Goal: Task Accomplishment & Management: Manage account settings

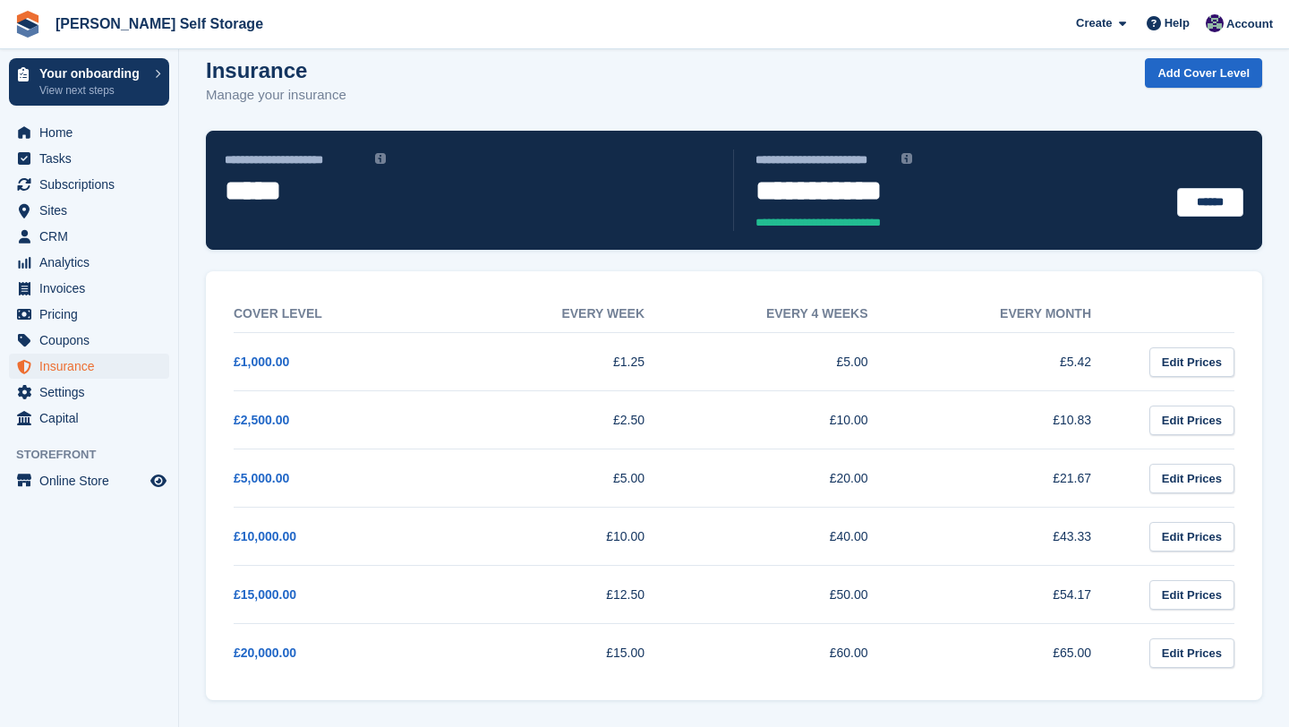
scroll to position [19, 0]
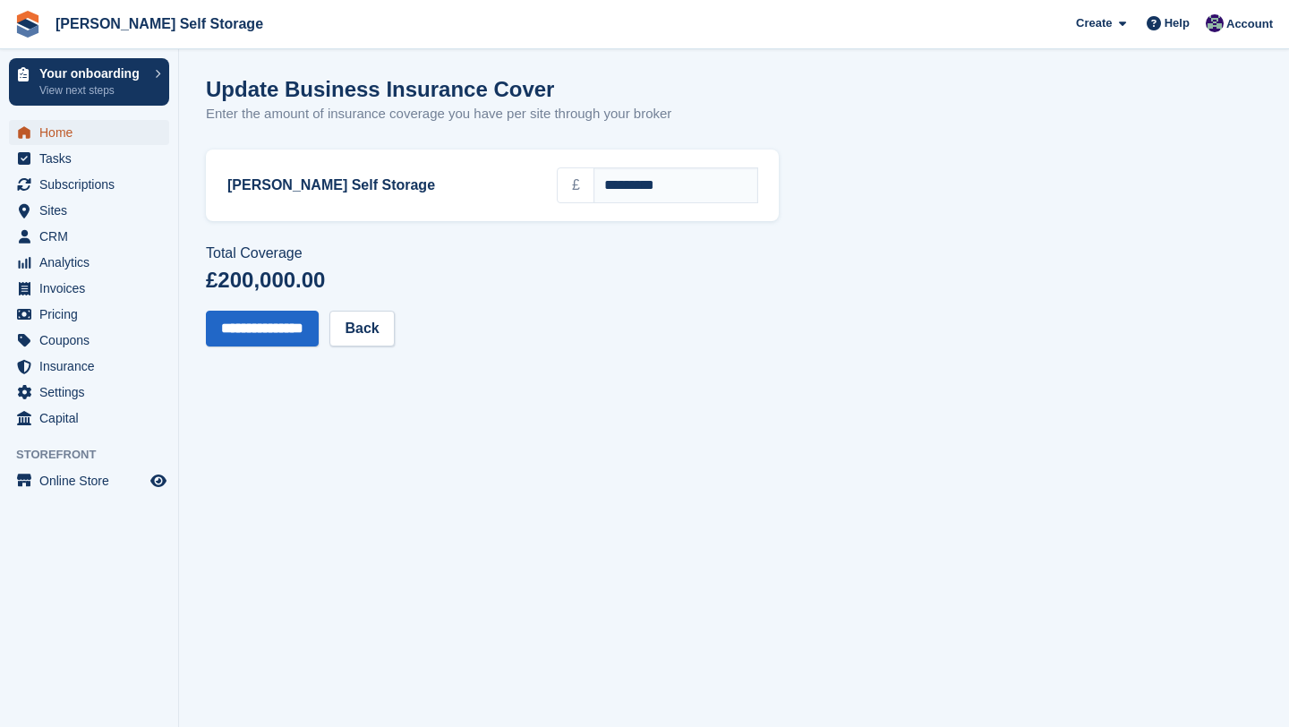
click at [67, 122] on span "Home" at bounding box center [92, 132] width 107 height 25
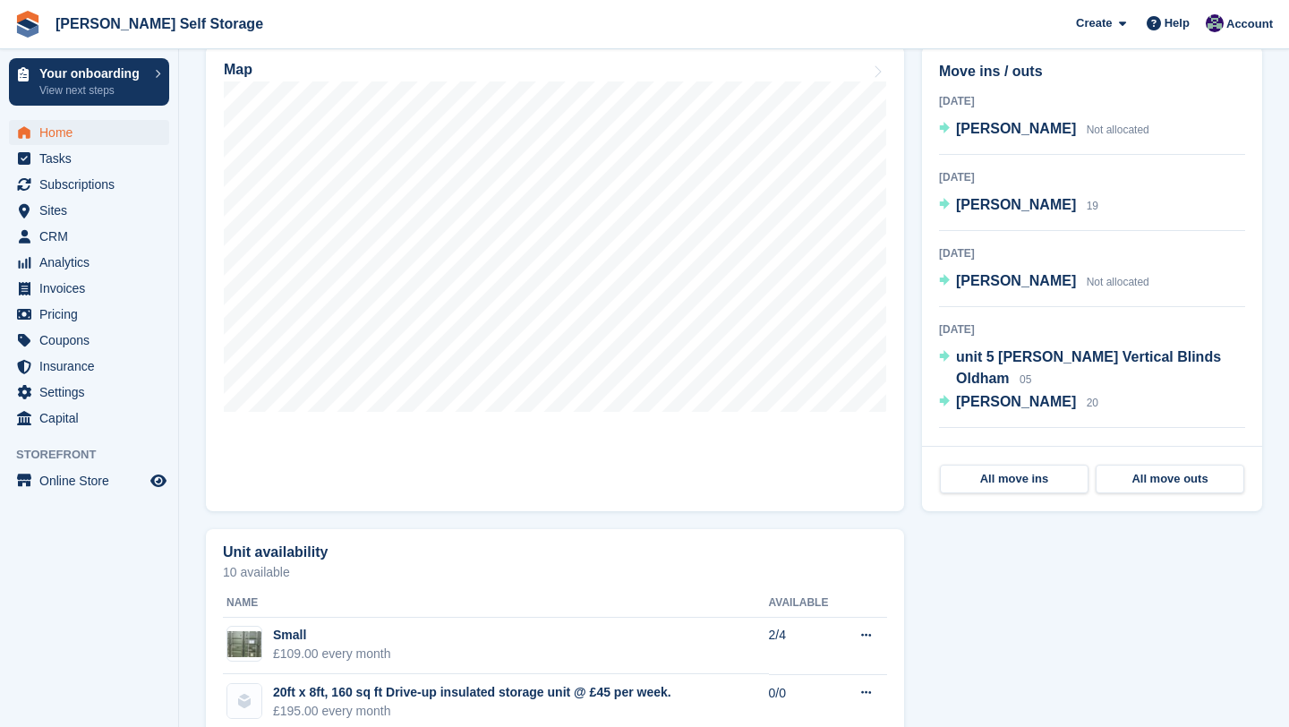
scroll to position [634, 0]
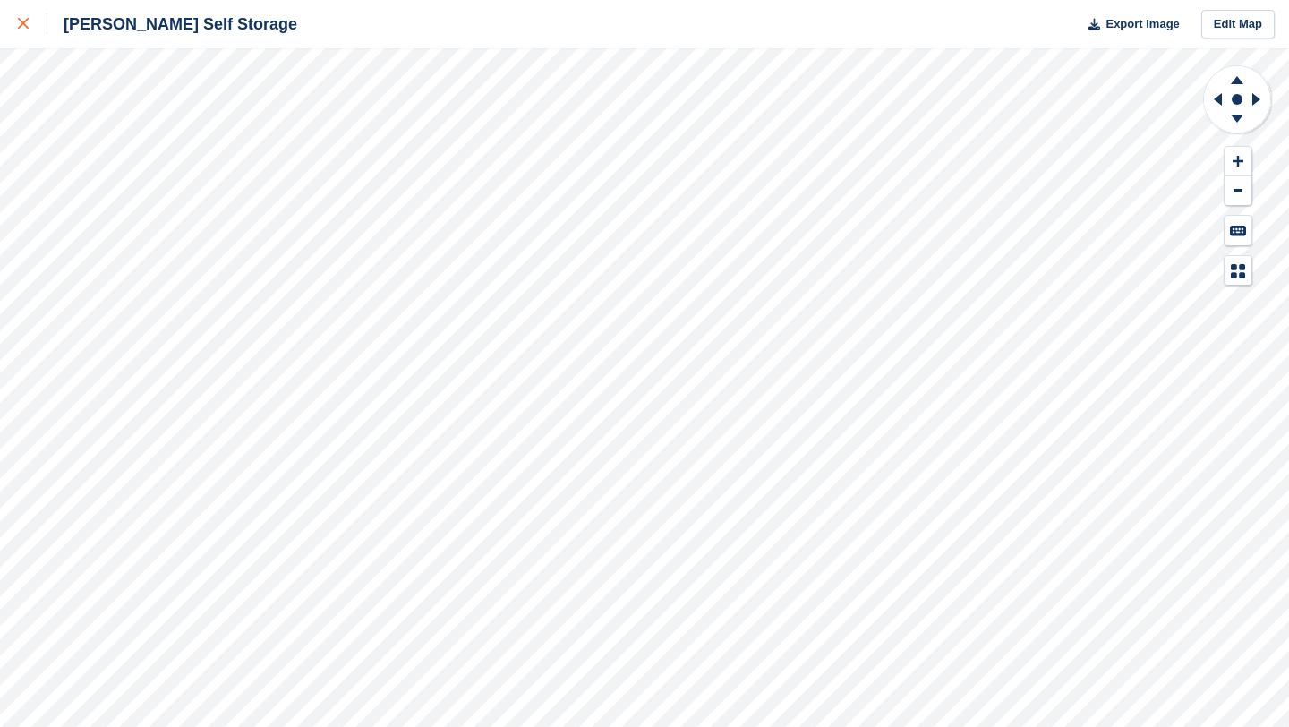
click at [30, 28] on div at bounding box center [33, 23] width 30 height 21
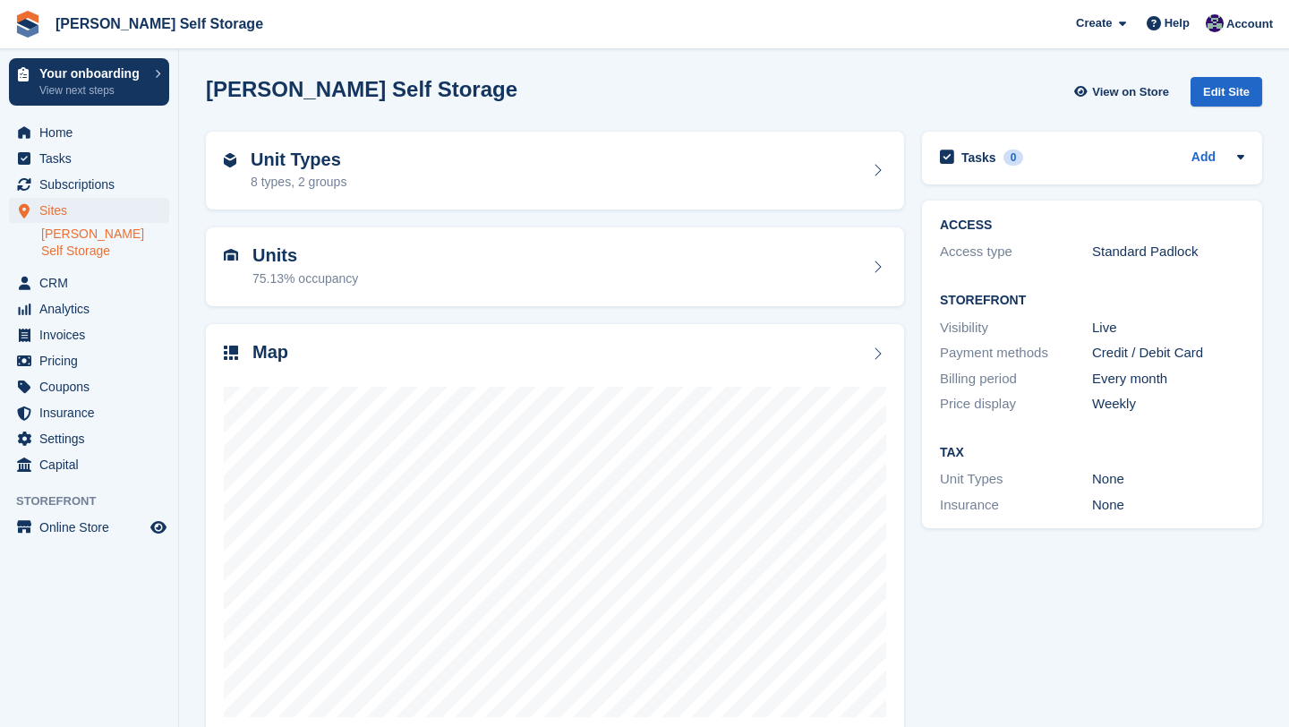
click at [30, 28] on img at bounding box center [27, 24] width 27 height 27
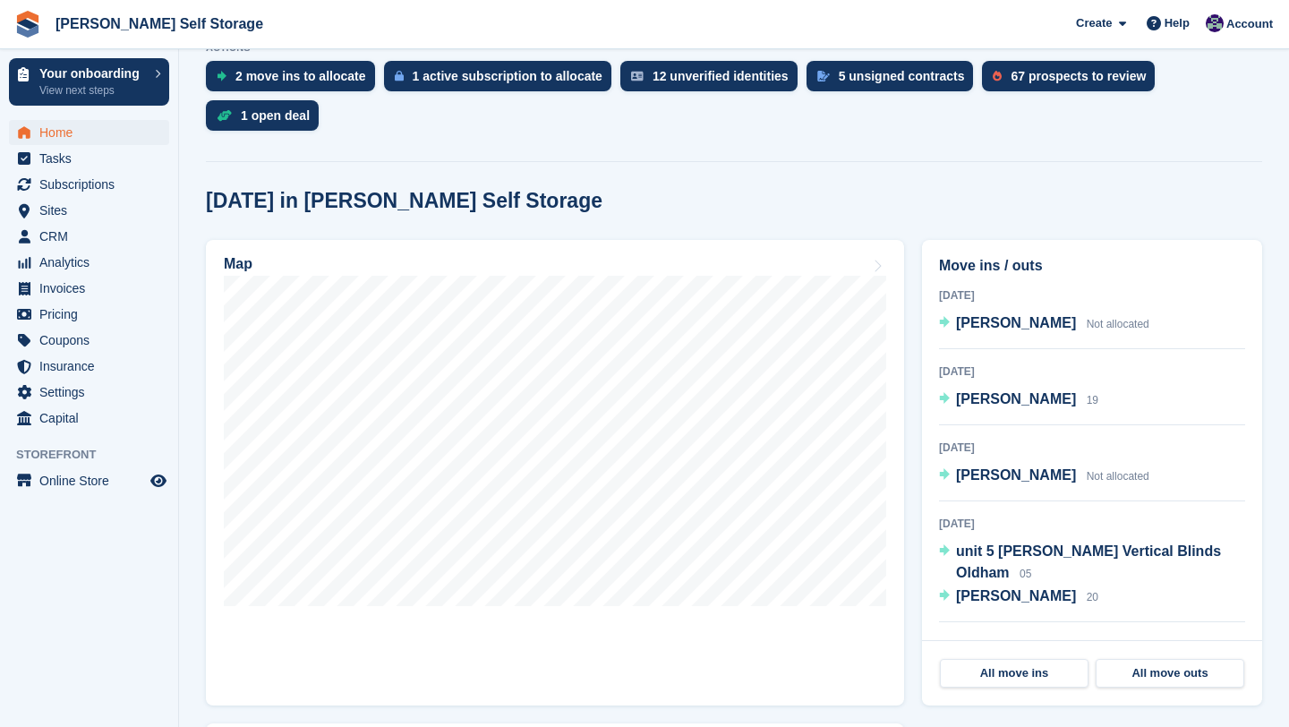
scroll to position [440, 0]
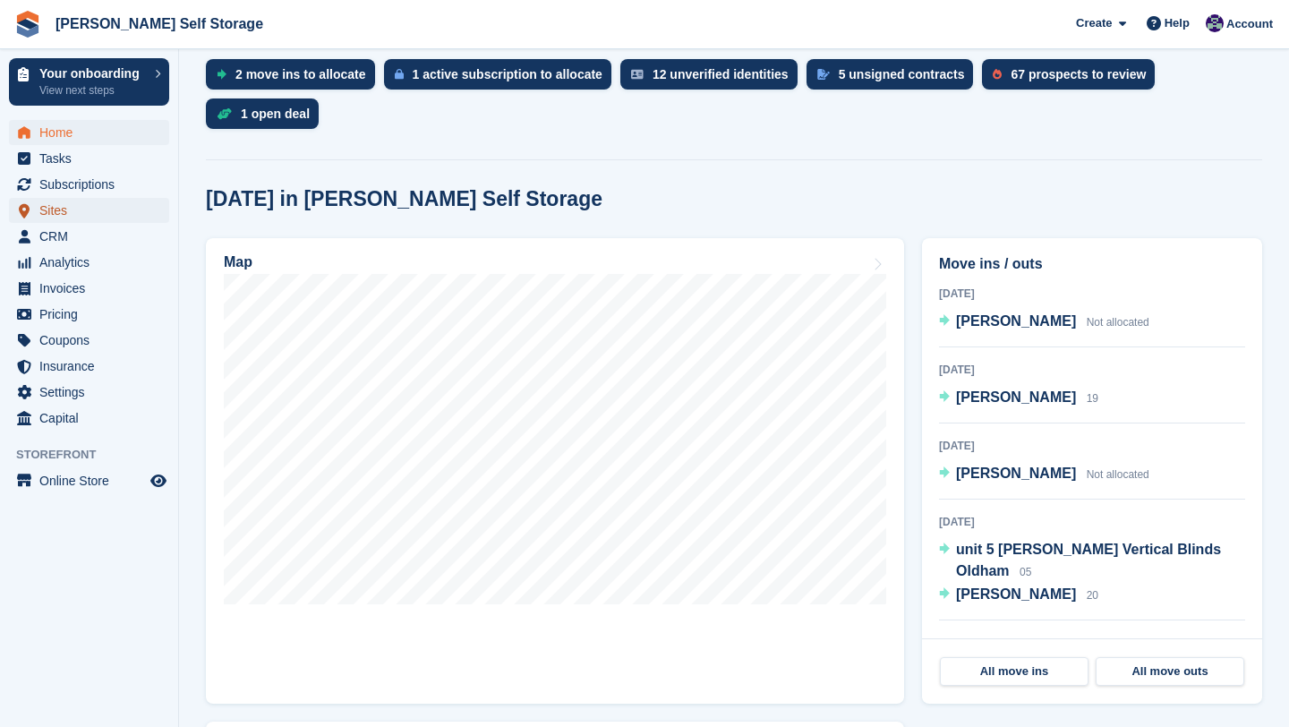
click at [49, 217] on span "Sites" at bounding box center [92, 210] width 107 height 25
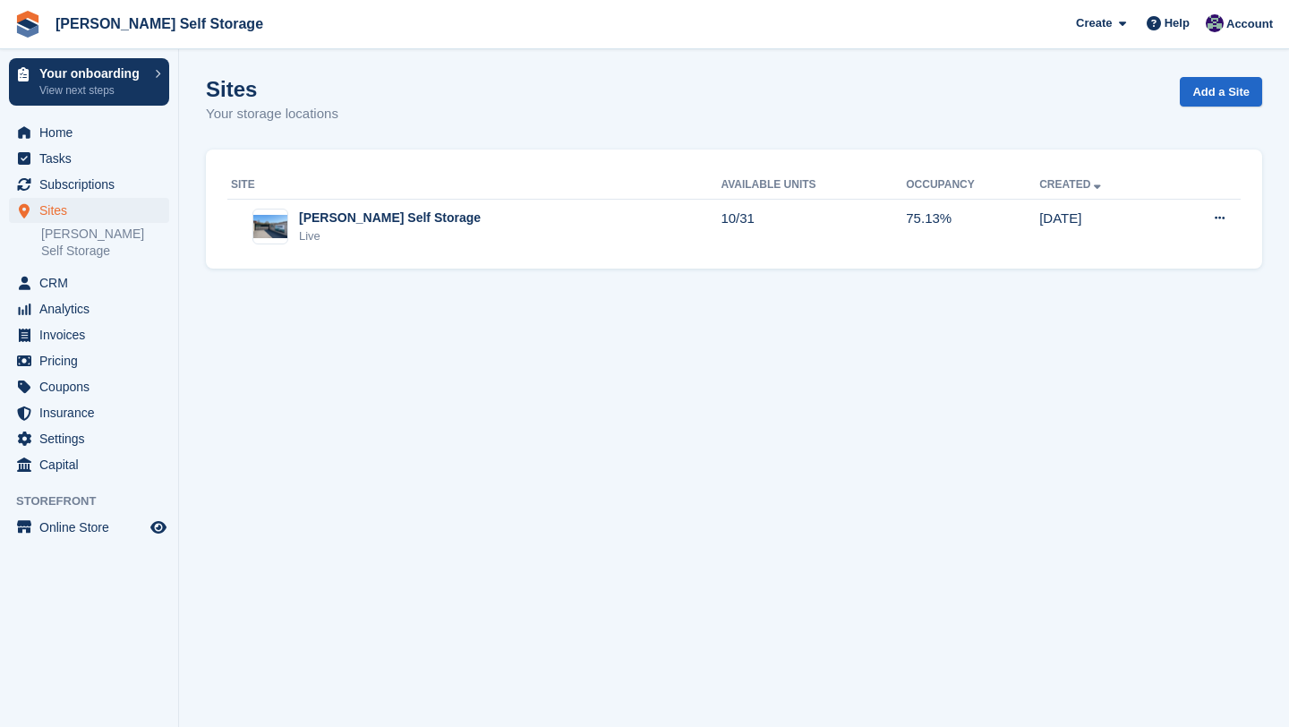
click at [126, 244] on div "Sites Sites Sites Shaw Self Storage Shaw Self Storage" at bounding box center [89, 234] width 178 height 73
click at [124, 237] on link "[PERSON_NAME] Self Storage" at bounding box center [105, 243] width 128 height 34
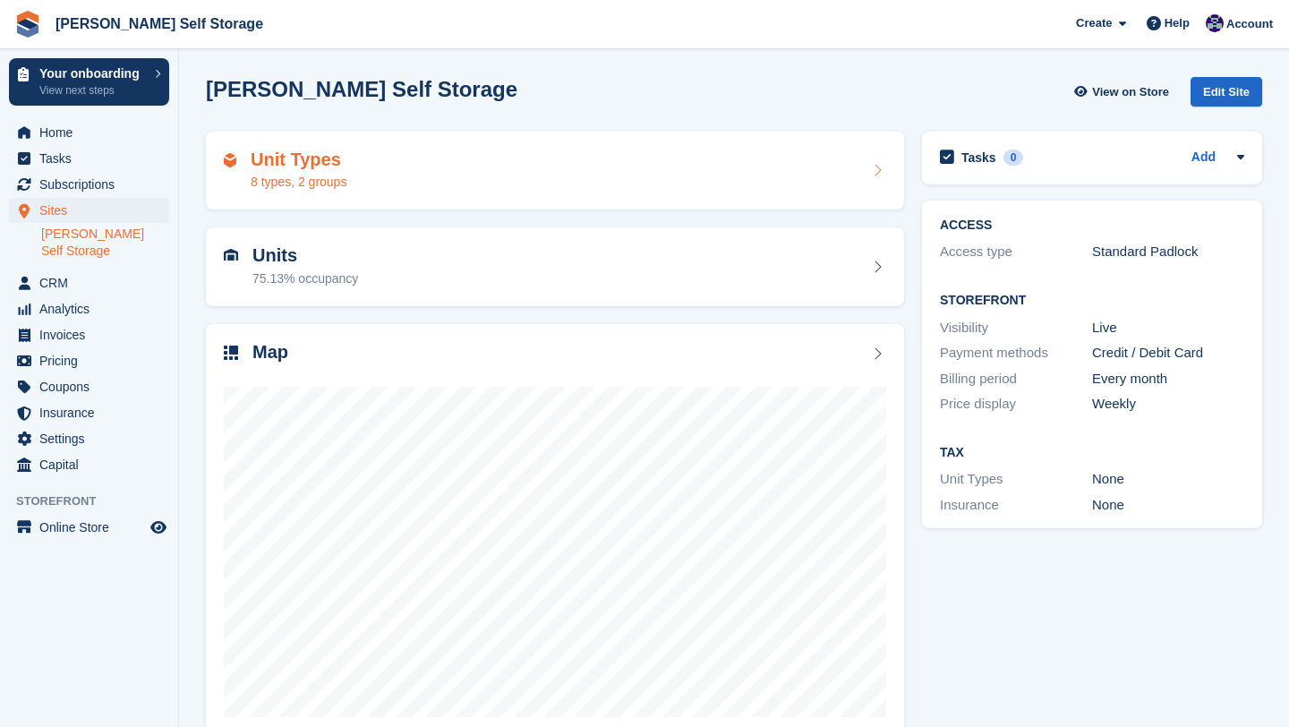
click at [363, 193] on div "Unit Types 8 types, 2 groups" at bounding box center [555, 171] width 698 height 79
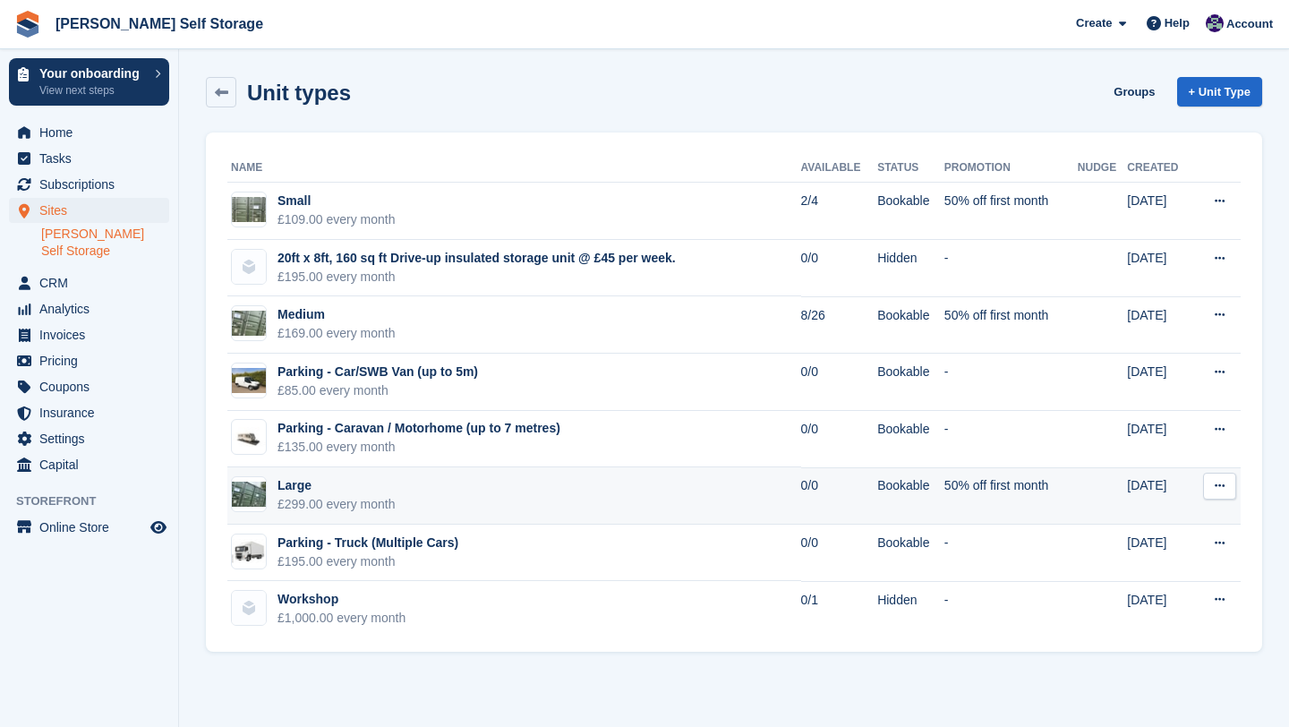
click at [1225, 485] on button at bounding box center [1220, 486] width 33 height 27
click at [1169, 519] on p "Edit unit type" at bounding box center [1151, 521] width 156 height 23
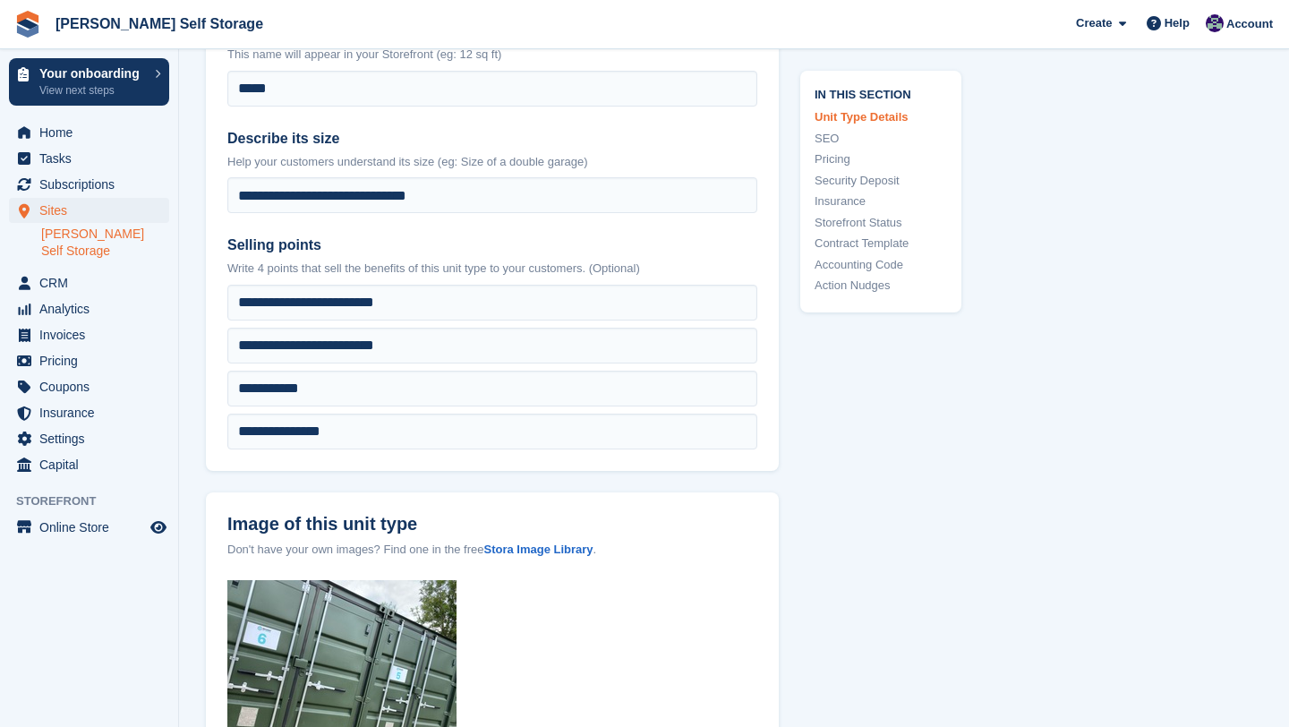
scroll to position [527, 0]
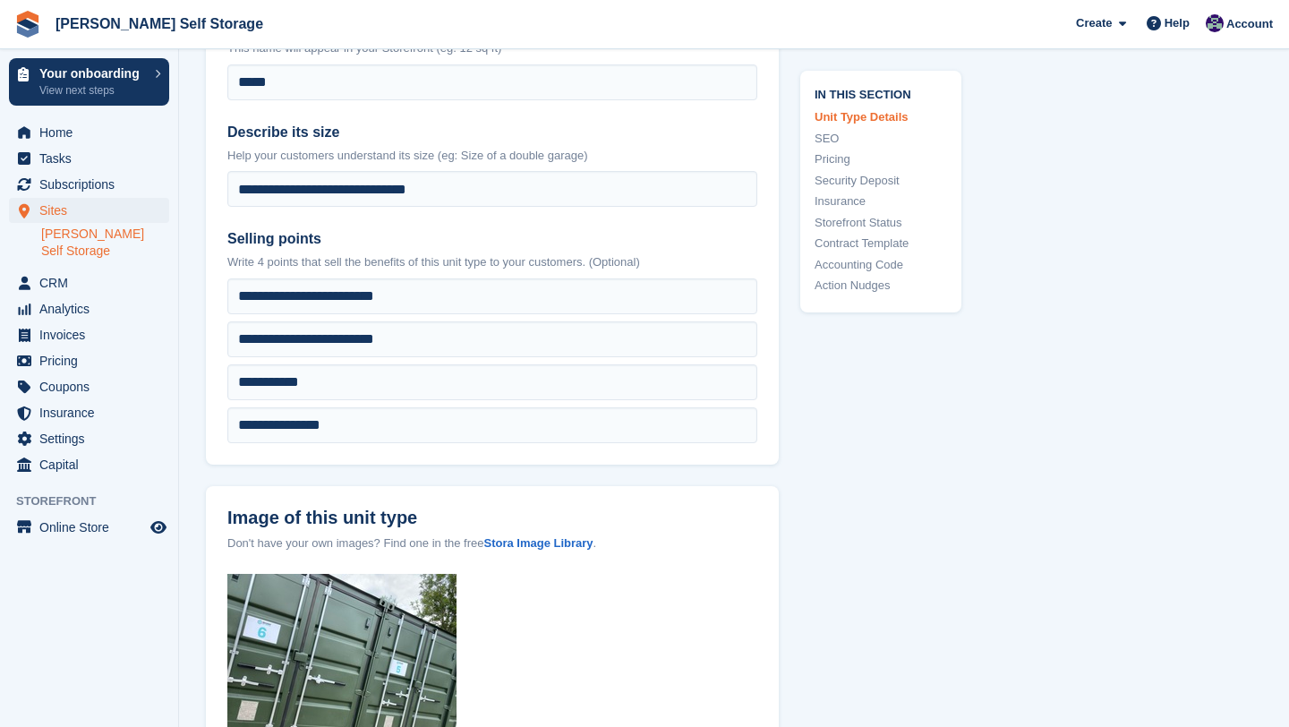
click at [110, 227] on link "[PERSON_NAME] Self Storage" at bounding box center [105, 243] width 128 height 34
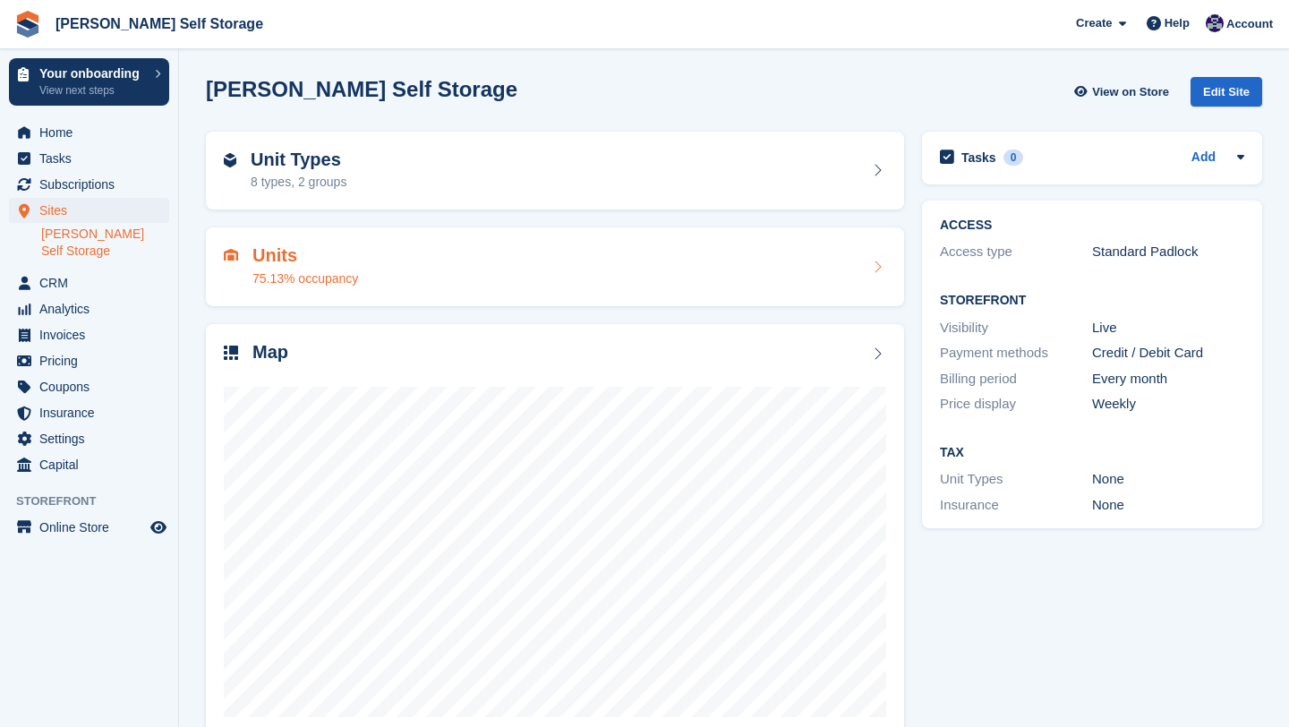
click at [304, 260] on h2 "Units" at bounding box center [306, 255] width 106 height 21
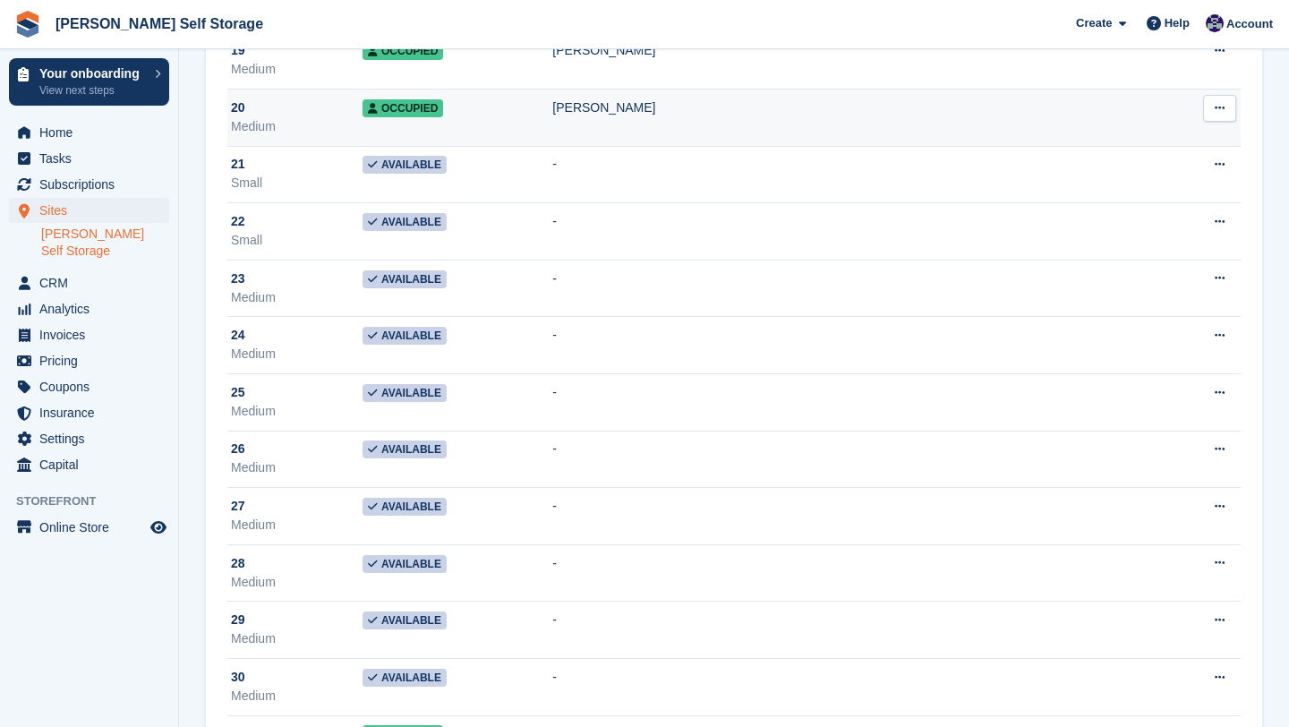
scroll to position [1305, 0]
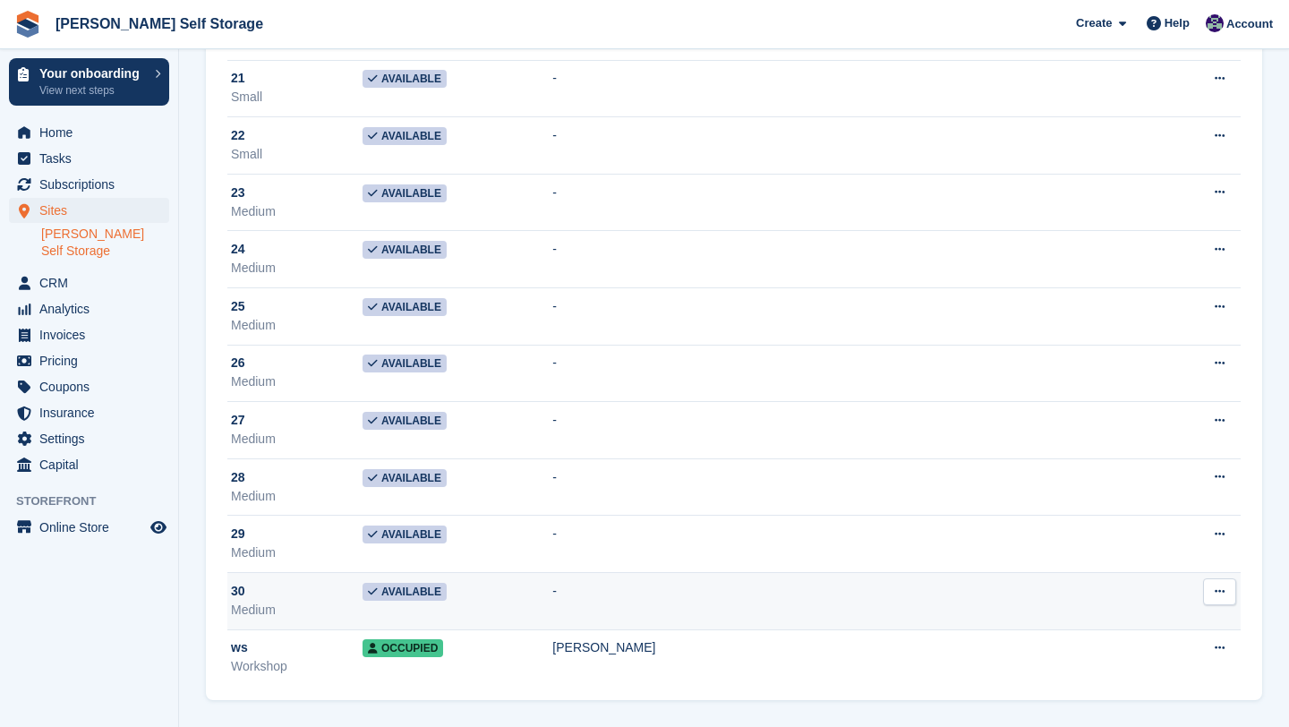
click at [497, 595] on td "Available" at bounding box center [458, 600] width 190 height 57
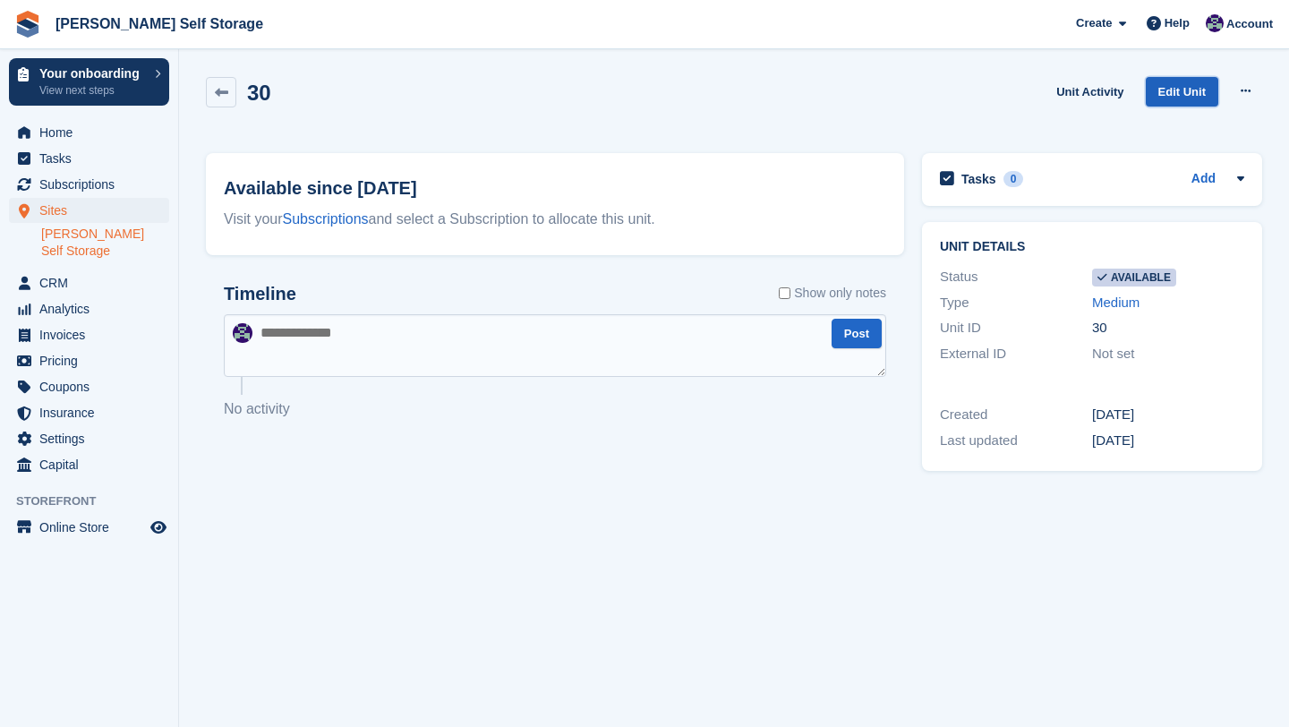
click at [1183, 92] on link "Edit Unit" at bounding box center [1182, 92] width 73 height 30
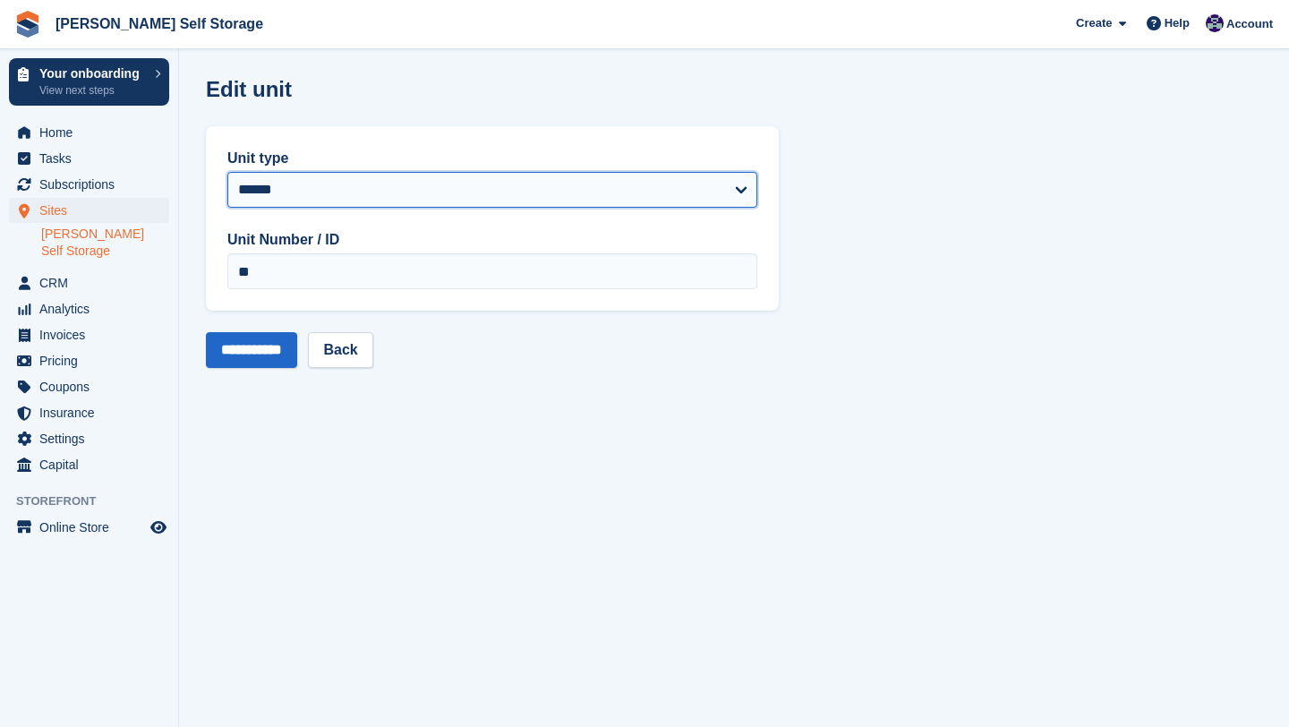
click at [456, 185] on select "**********" at bounding box center [492, 190] width 530 height 36
select select "*****"
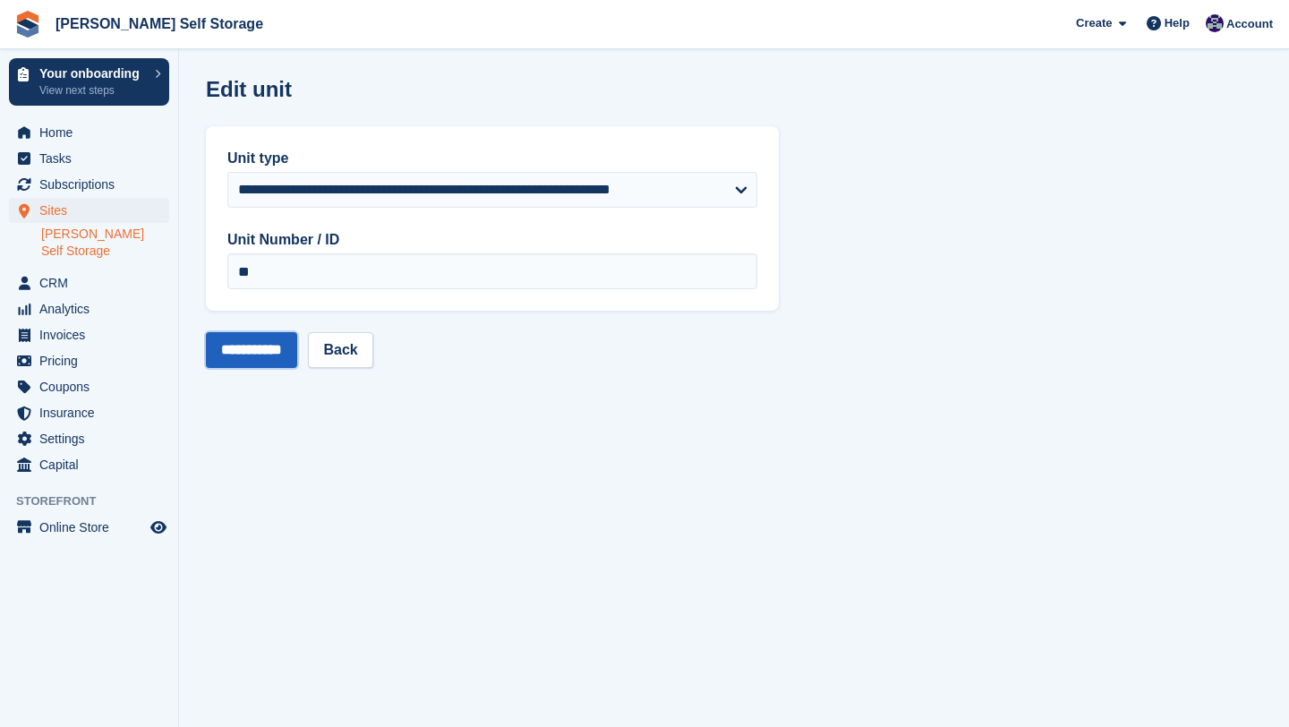
click at [271, 354] on input "**********" at bounding box center [251, 350] width 91 height 36
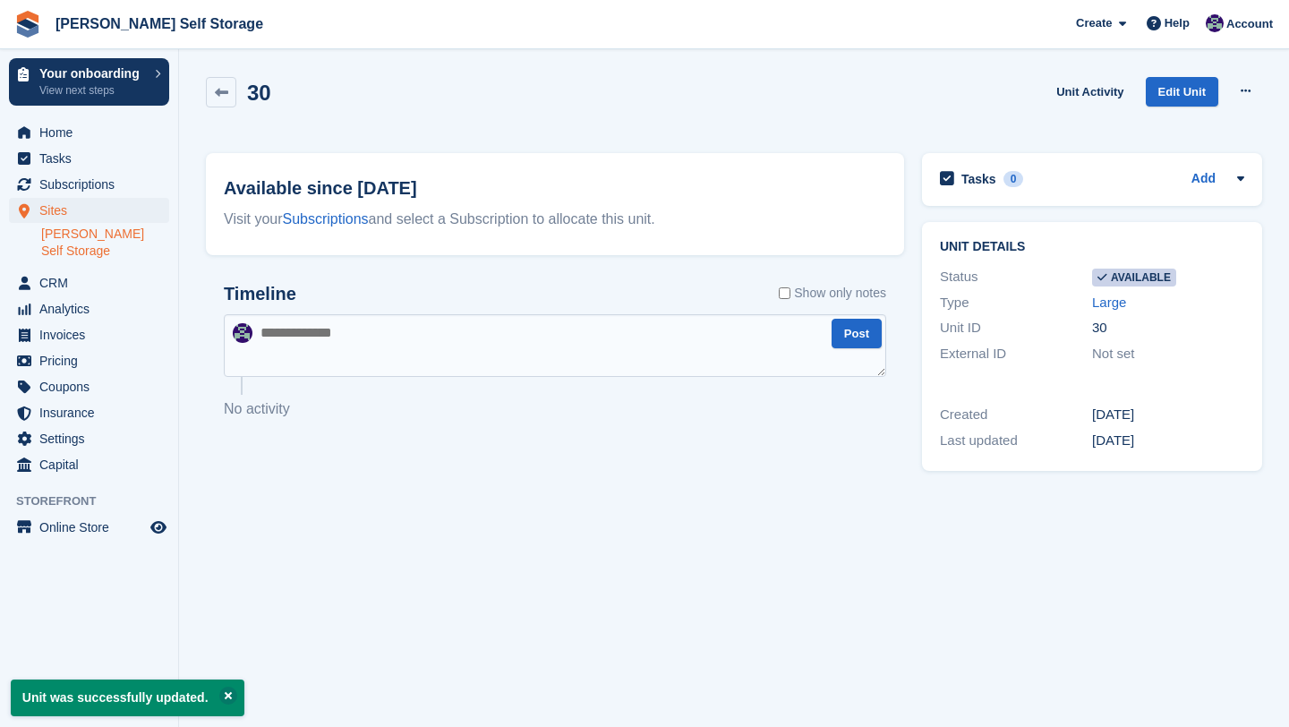
click at [141, 237] on link "[PERSON_NAME] Self Storage" at bounding box center [105, 243] width 128 height 34
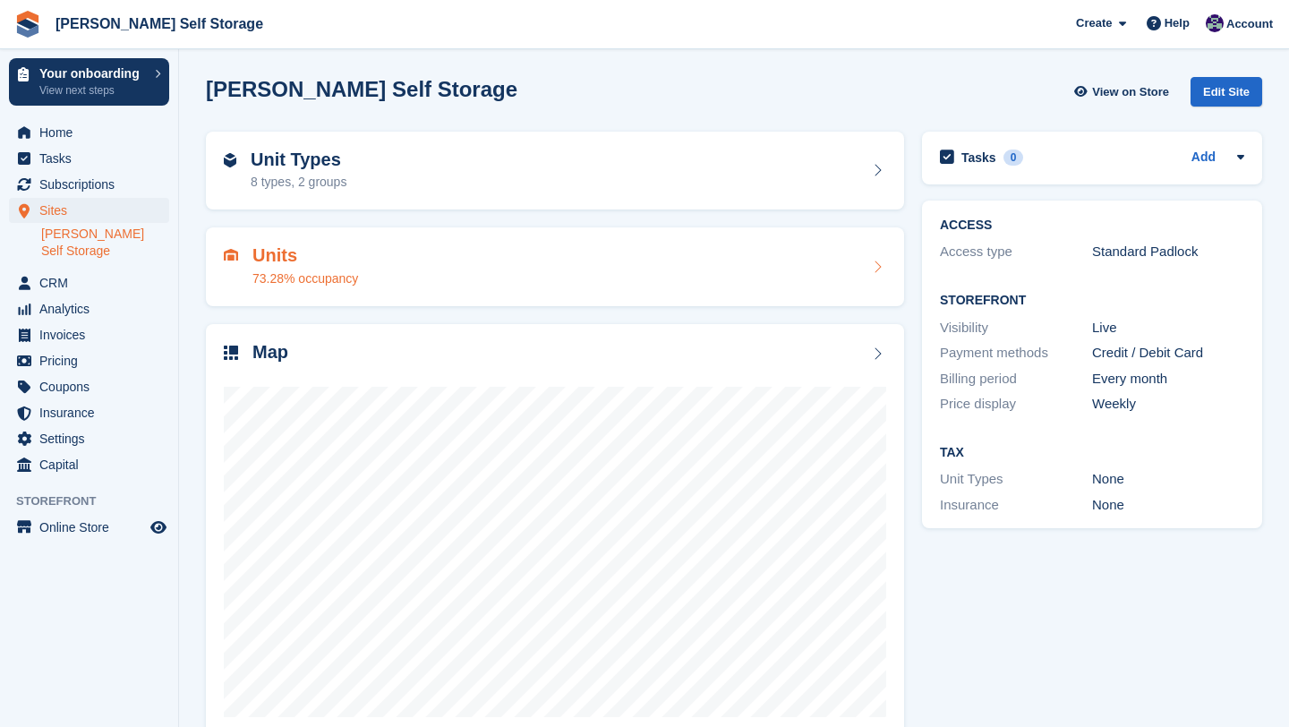
click at [304, 264] on h2 "Units" at bounding box center [306, 255] width 106 height 21
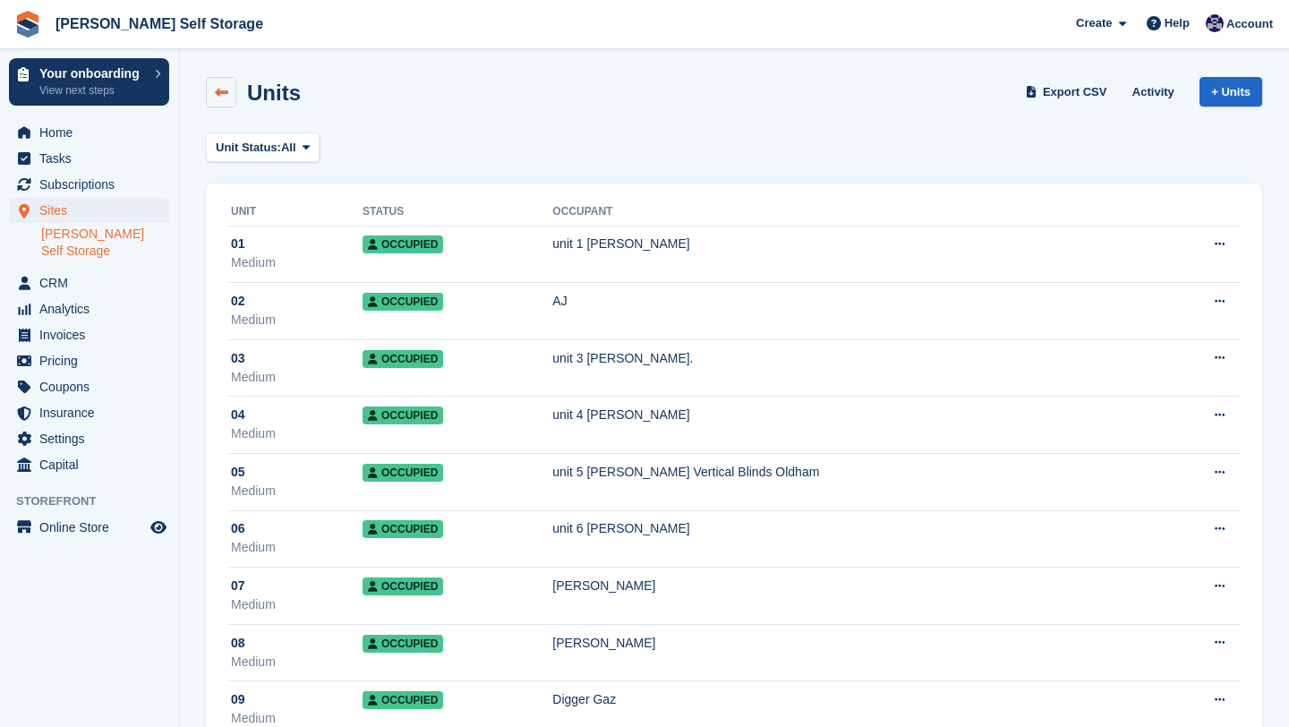
click at [206, 91] on link at bounding box center [221, 92] width 30 height 30
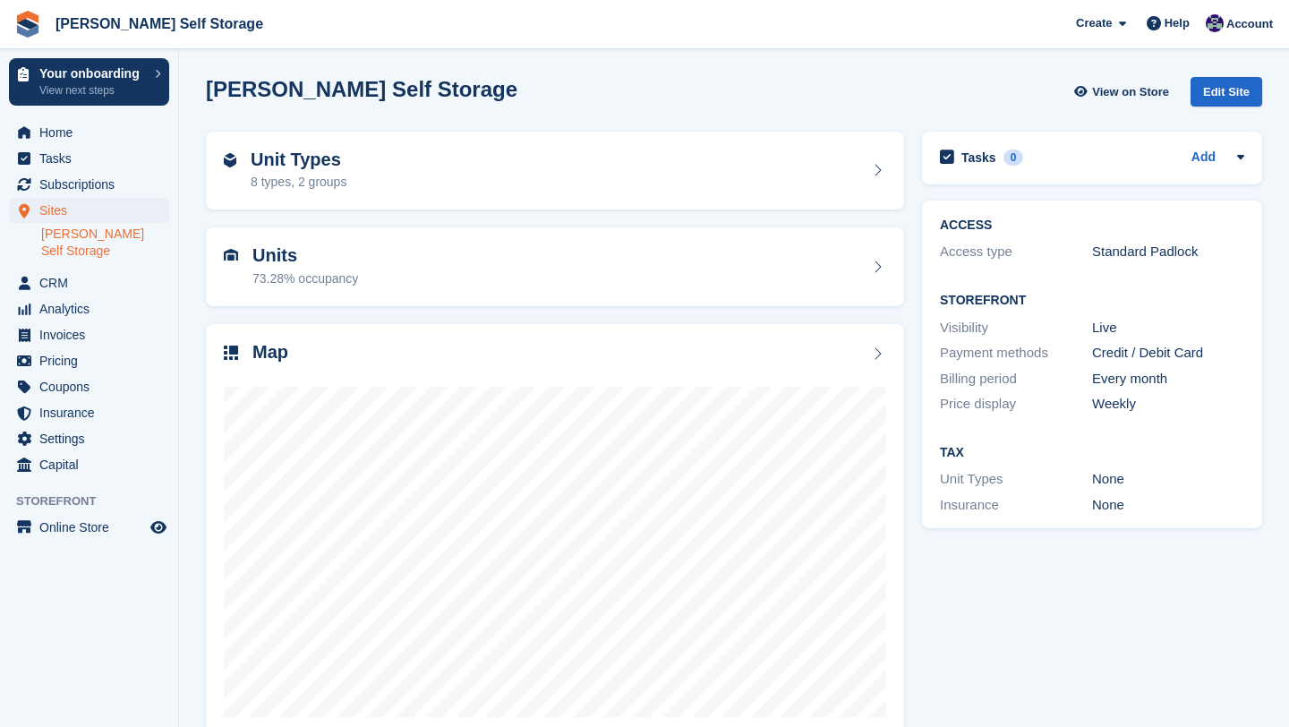
click at [366, 191] on div "Unit Types 8 types, 2 groups" at bounding box center [555, 171] width 663 height 43
